Goal: Task Accomplishment & Management: Use online tool/utility

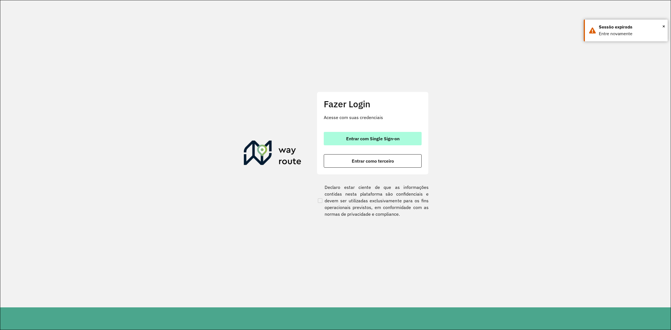
click at [392, 142] on button "Entrar com Single Sign-on" at bounding box center [373, 138] width 98 height 13
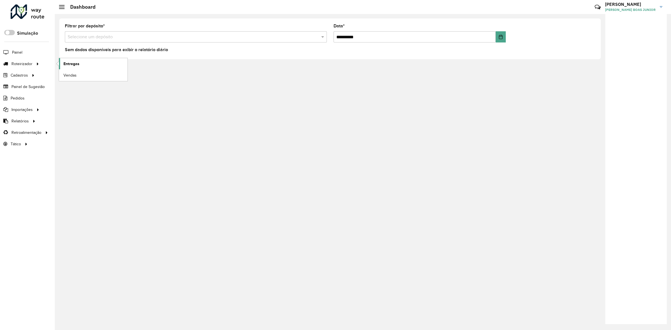
click at [82, 64] on link "Entregas" at bounding box center [93, 63] width 68 height 11
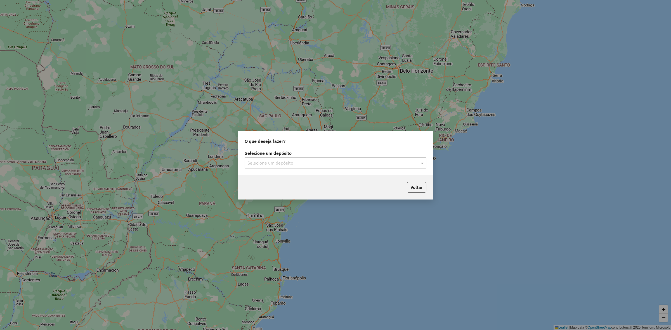
click at [281, 165] on input "text" at bounding box center [329, 163] width 165 height 7
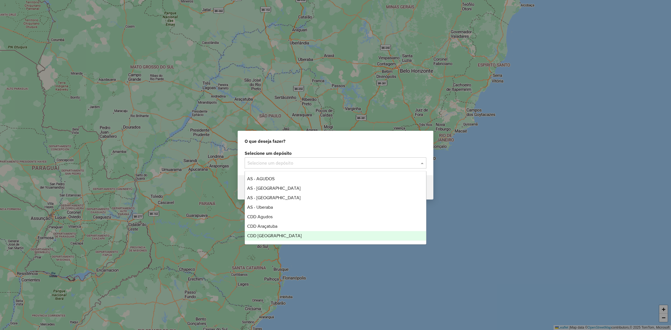
click at [280, 233] on div "CDD [GEOGRAPHIC_DATA]" at bounding box center [335, 235] width 181 height 9
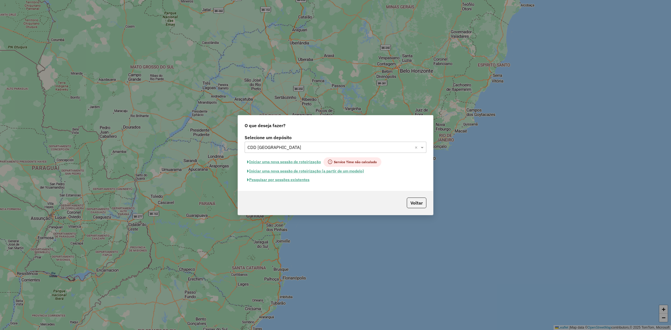
click at [305, 182] on button "Pesquisar por sessões existentes" at bounding box center [277, 179] width 67 height 9
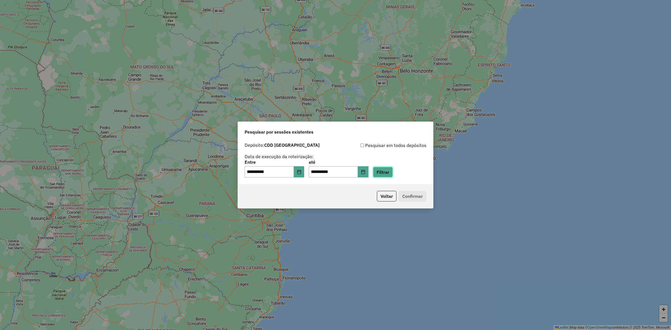
click at [387, 172] on button "Filtrar" at bounding box center [383, 172] width 20 height 11
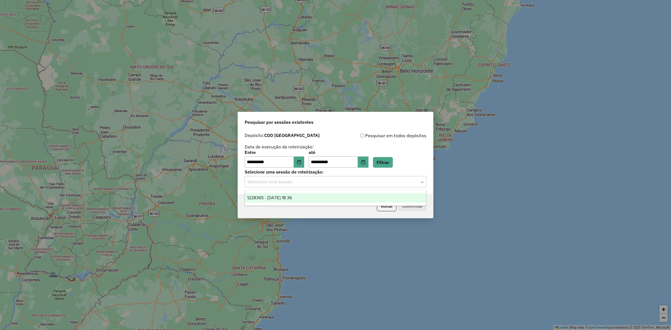
click at [327, 183] on input "text" at bounding box center [329, 182] width 165 height 7
click at [318, 196] on div "1228365 - 12/08/2025 18:36" at bounding box center [335, 197] width 181 height 9
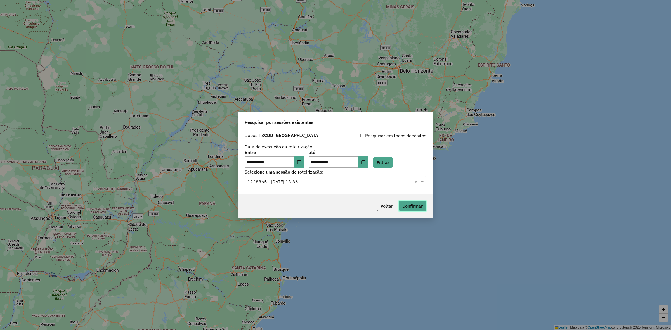
click at [406, 207] on button "Confirmar" at bounding box center [412, 206] width 28 height 11
